Goal: Information Seeking & Learning: Learn about a topic

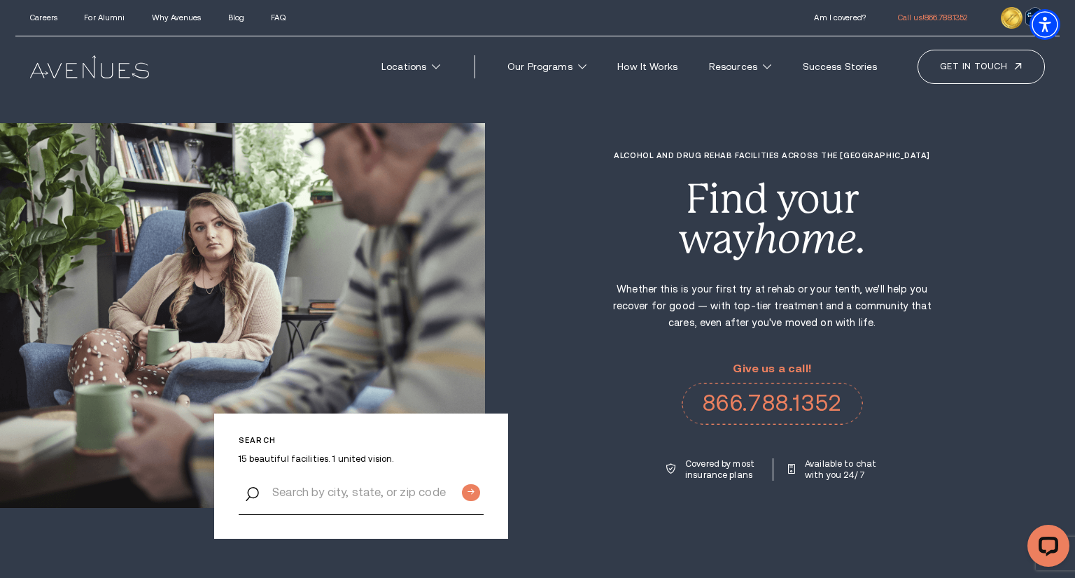
click at [826, 239] on icon "home." at bounding box center [809, 238] width 112 height 47
drag, startPoint x: 986, startPoint y: 238, endPoint x: 942, endPoint y: 237, distance: 43.4
click at [985, 237] on div "Alcohol and Drug Rehab Facilities across the [GEOGRAPHIC_DATA] Find your way ho…" at bounding box center [780, 316] width 590 height 330
click at [969, 261] on div "Alcohol and Drug Rehab Facilities across the [GEOGRAPHIC_DATA] Find your way ho…" at bounding box center [780, 316] width 590 height 330
click at [988, 372] on div "Alcohol and Drug Rehab Facilities across the [GEOGRAPHIC_DATA] Find your way ho…" at bounding box center [780, 316] width 590 height 330
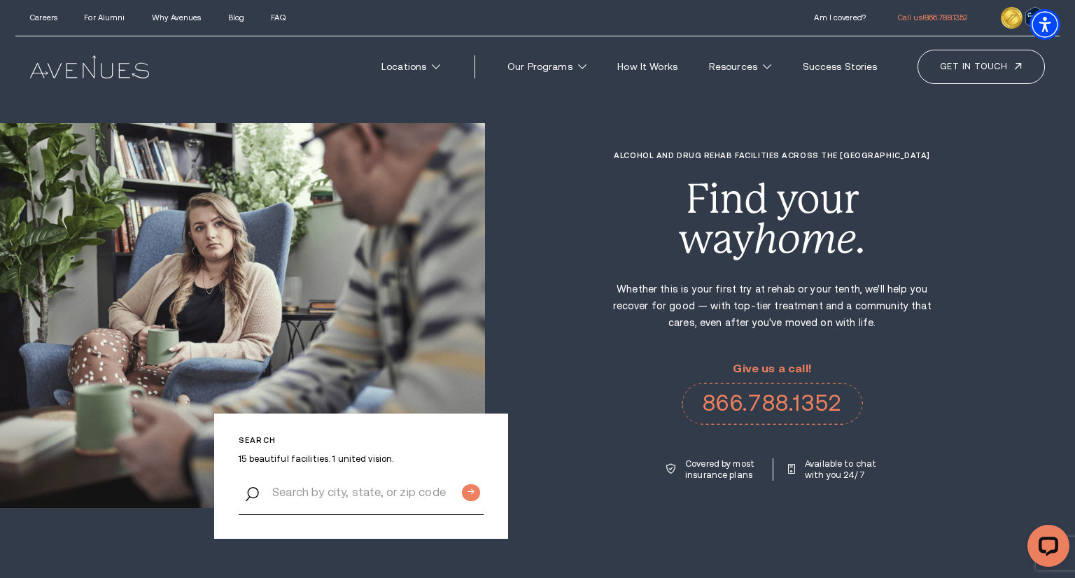
drag, startPoint x: 1021, startPoint y: 376, endPoint x: 952, endPoint y: 337, distance: 78.6
click at [1020, 375] on div "Alcohol and Drug Rehab Facilities across the [GEOGRAPHIC_DATA] Find your way ho…" at bounding box center [780, 316] width 590 height 330
click at [942, 285] on div "Alcohol and Drug Rehab Facilities across the [GEOGRAPHIC_DATA] Find your way ho…" at bounding box center [780, 316] width 590 height 330
click at [978, 363] on div "Alcohol and Drug Rehab Facilities across the [GEOGRAPHIC_DATA] Find your way ho…" at bounding box center [780, 316] width 590 height 330
click at [986, 264] on div "Alcohol and Drug Rehab Facilities across the [GEOGRAPHIC_DATA] Find your way ho…" at bounding box center [780, 316] width 590 height 330
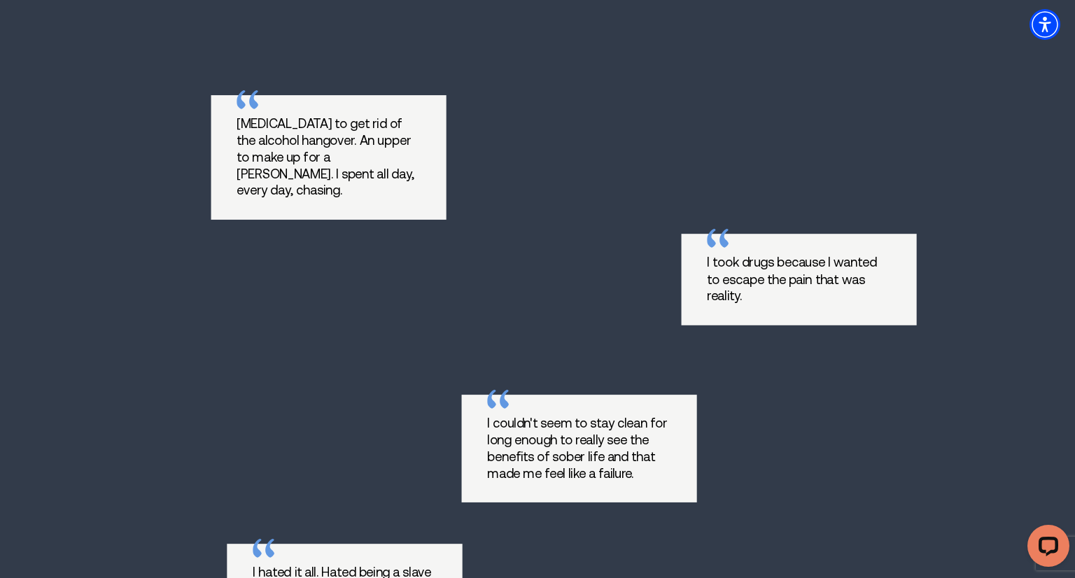
scroll to position [1208, 0]
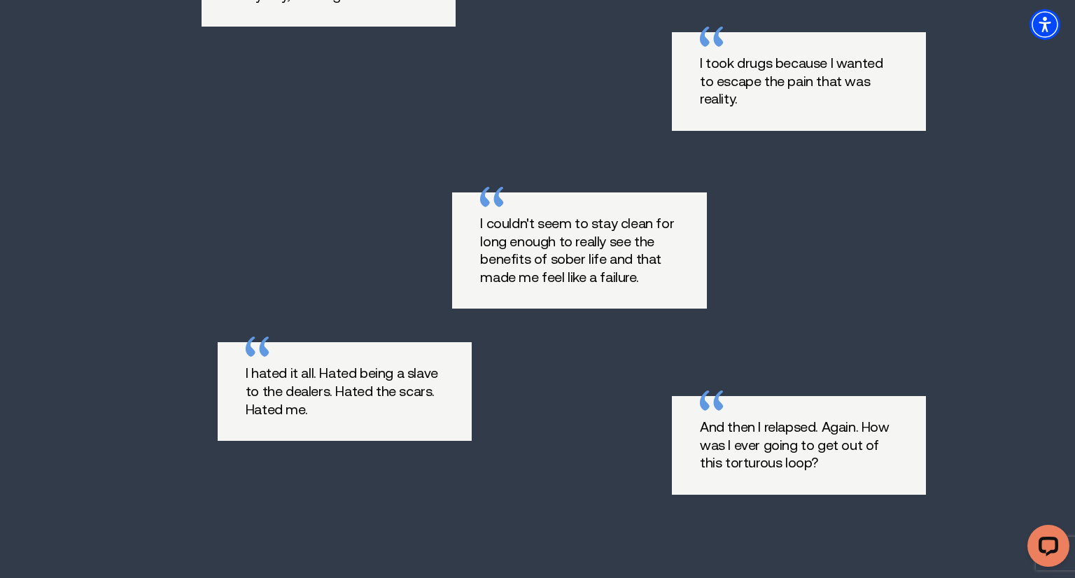
drag, startPoint x: 809, startPoint y: 185, endPoint x: 717, endPoint y: 297, distance: 145.2
click at [808, 185] on div "[MEDICAL_DATA] to get rid of the alcohol hangover. An upper to make up for a [P…" at bounding box center [537, 232] width 672 height 714
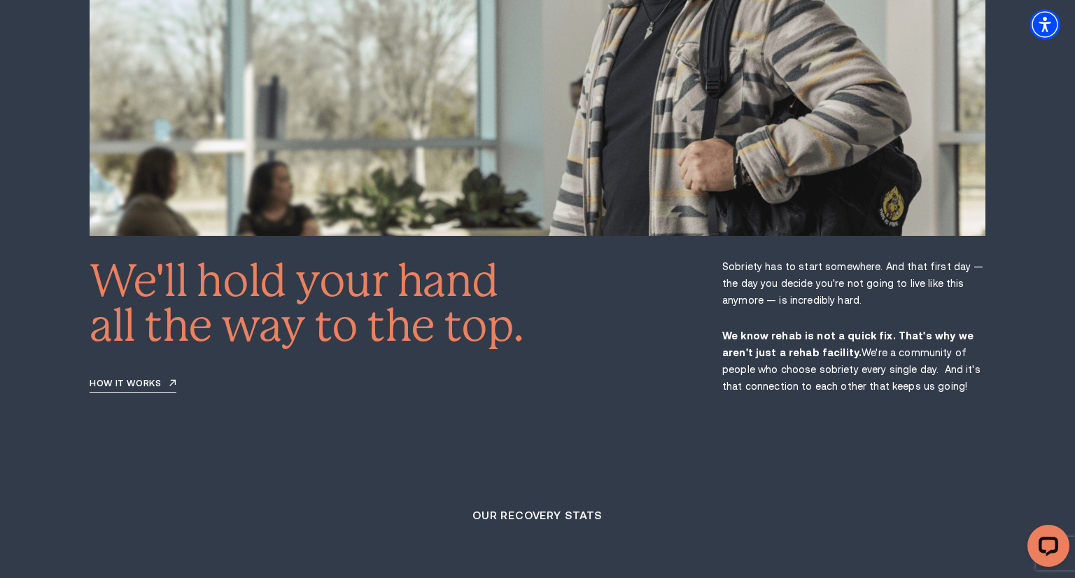
drag, startPoint x: 813, startPoint y: 383, endPoint x: 772, endPoint y: 380, distance: 41.4
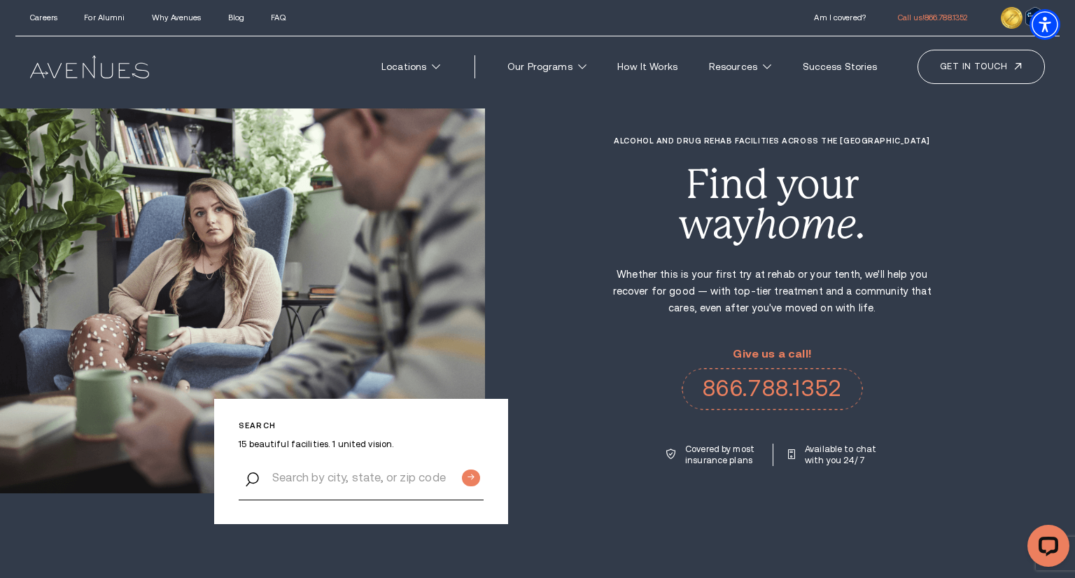
scroll to position [0, 0]
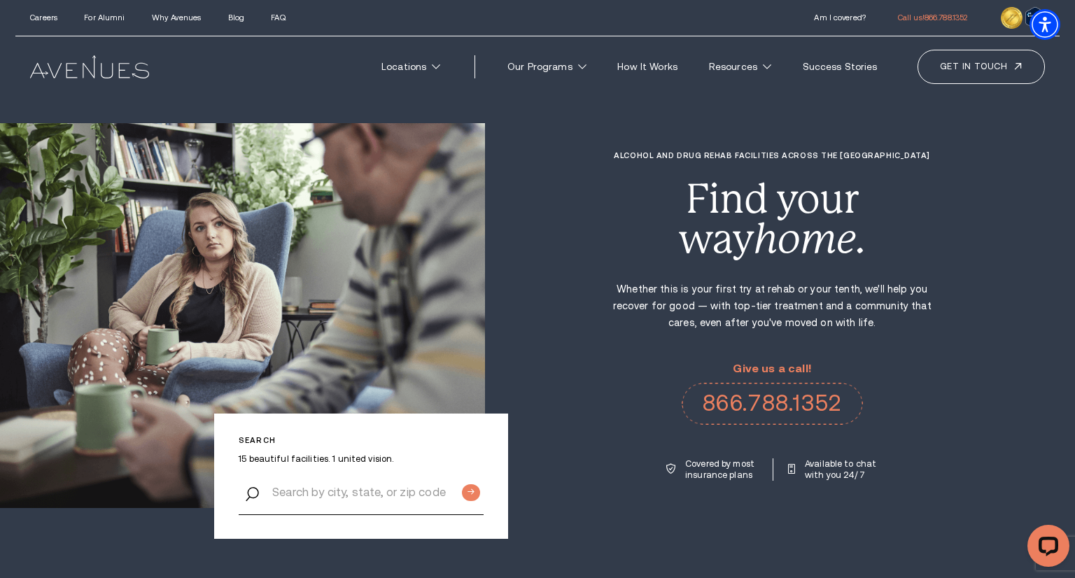
click at [917, 334] on div "Alcohol and Drug Rehab Facilities across the [GEOGRAPHIC_DATA] Find your way ho…" at bounding box center [780, 316] width 590 height 330
drag, startPoint x: 837, startPoint y: 321, endPoint x: 910, endPoint y: 333, distance: 73.7
click at [840, 323] on p "Whether this is your first try at rehab or your tenth, we'll help you recover f…" at bounding box center [771, 306] width 321 height 50
click at [910, 333] on div "Alcohol and Drug Rehab Facilities across the [GEOGRAPHIC_DATA] Find your way ho…" at bounding box center [780, 316] width 590 height 330
click at [979, 344] on div "Alcohol and Drug Rehab Facilities across the [GEOGRAPHIC_DATA] Find your way ho…" at bounding box center [780, 316] width 590 height 330
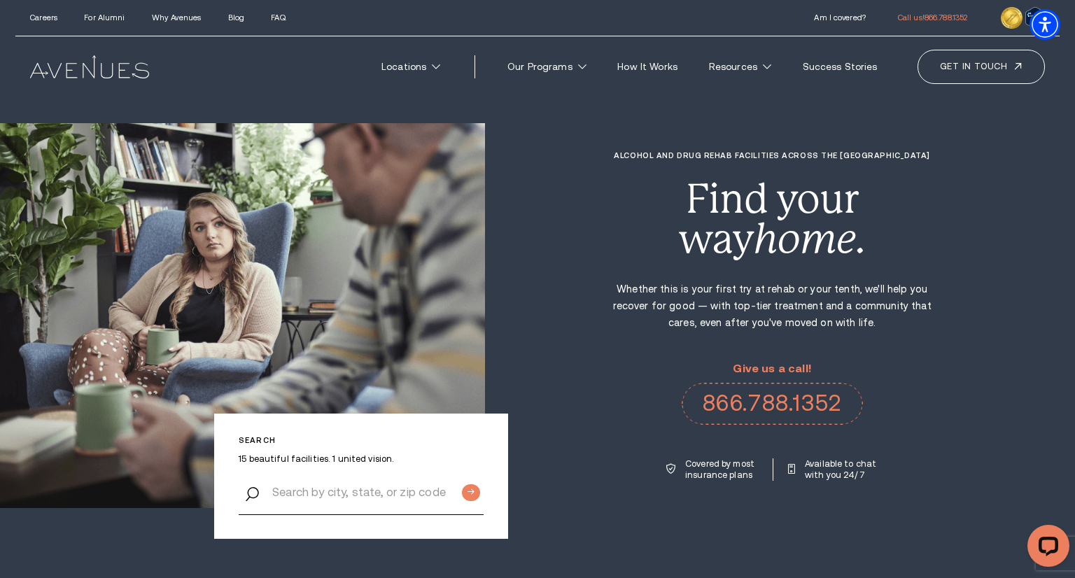
drag, startPoint x: 966, startPoint y: 341, endPoint x: 966, endPoint y: 327, distance: 14.0
click at [966, 340] on div "Alcohol and Drug Rehab Facilities across the [GEOGRAPHIC_DATA] Find your way ho…" at bounding box center [780, 316] width 590 height 330
click at [934, 267] on div "Alcohol and Drug Rehab Facilities across the [GEOGRAPHIC_DATA] Find your way ho…" at bounding box center [780, 316] width 590 height 330
click at [963, 360] on div "Alcohol and Drug Rehab Facilities across the [GEOGRAPHIC_DATA] Find your way ho…" at bounding box center [780, 316] width 590 height 330
click at [1019, 364] on div "Alcohol and Drug Rehab Facilities across the [GEOGRAPHIC_DATA] Find your way ho…" at bounding box center [780, 316] width 590 height 330
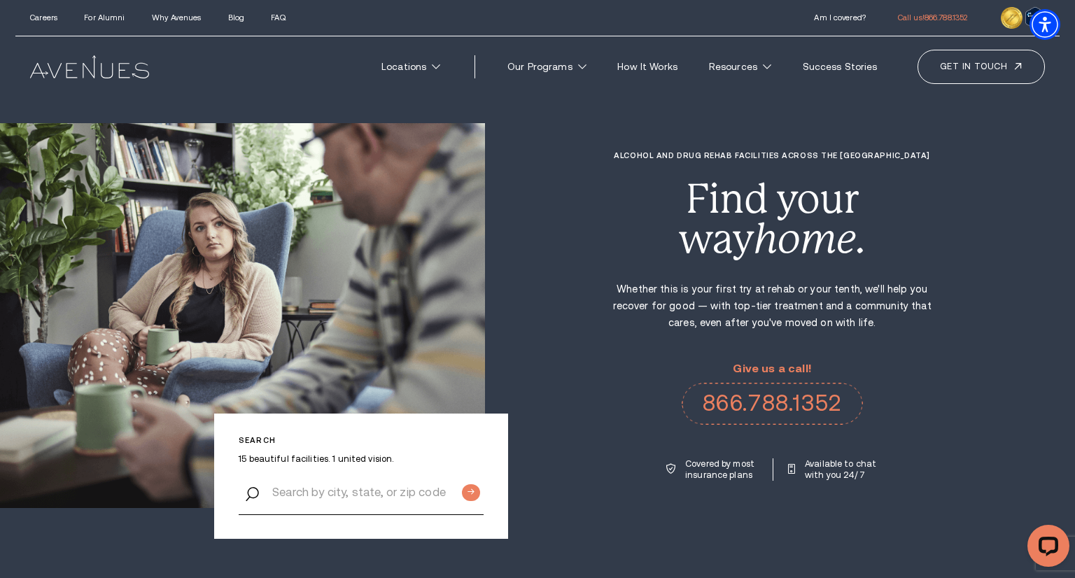
drag, startPoint x: 994, startPoint y: 370, endPoint x: 897, endPoint y: 264, distance: 143.6
click at [992, 367] on div "Alcohol and Drug Rehab Facilities across the [GEOGRAPHIC_DATA] Find your way ho…" at bounding box center [780, 316] width 590 height 330
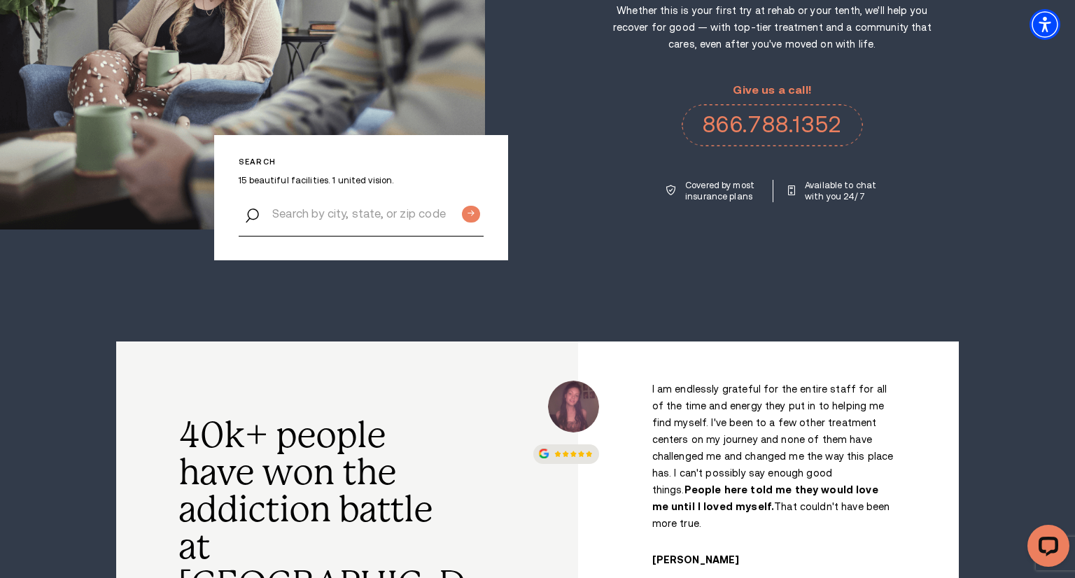
click at [663, 326] on section "Search 15 beautiful facilities. 1 united vision. Alcohol and Drug Rehab Facilit…" at bounding box center [537, 32] width 1075 height 620
